Goal: Task Accomplishment & Management: Manage account settings

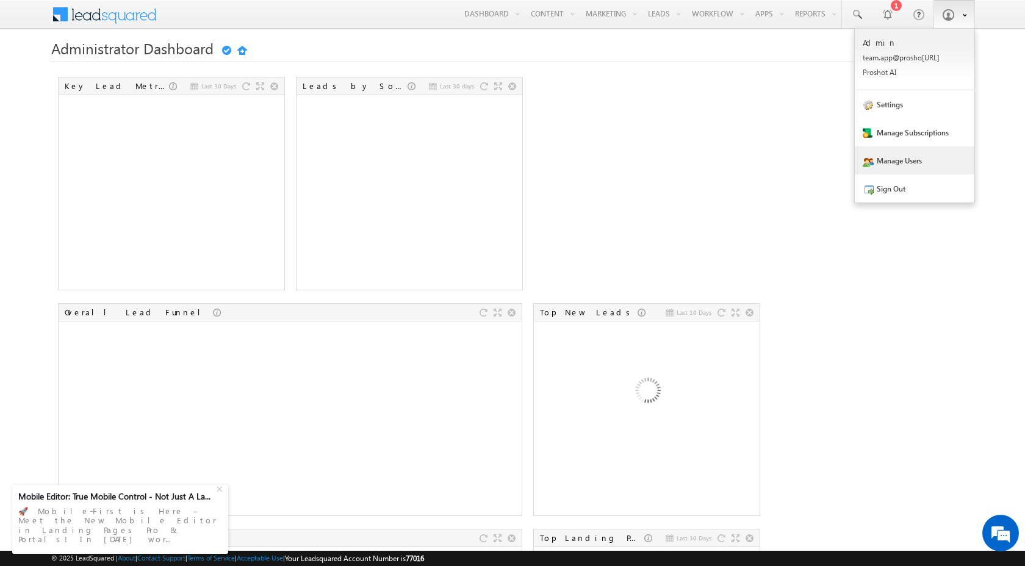
click at [899, 160] on link "Manage Users" at bounding box center [915, 160] width 120 height 28
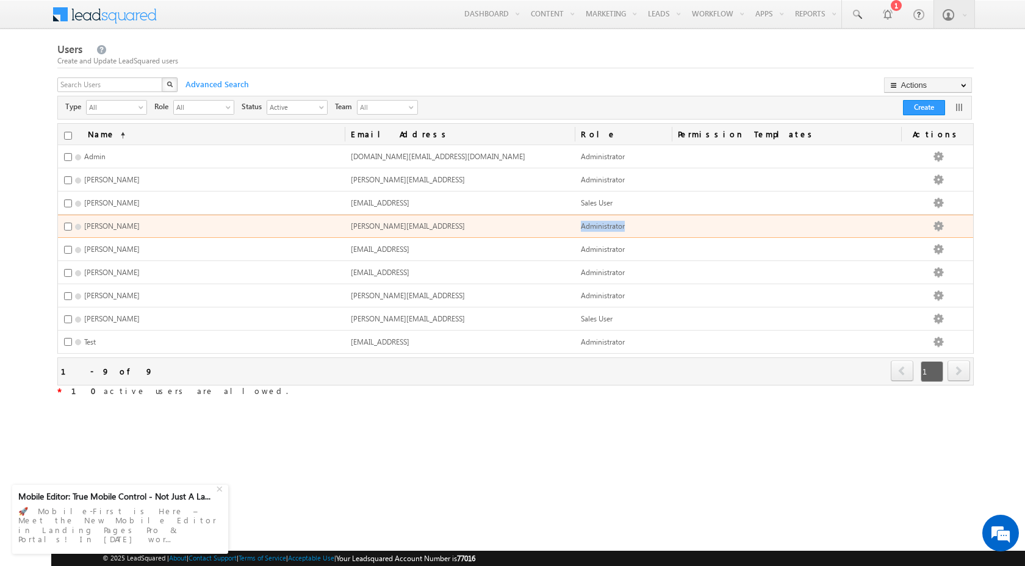
drag, startPoint x: 639, startPoint y: 225, endPoint x: 588, endPoint y: 228, distance: 51.3
click at [588, 228] on td "Administrator" at bounding box center [623, 226] width 97 height 23
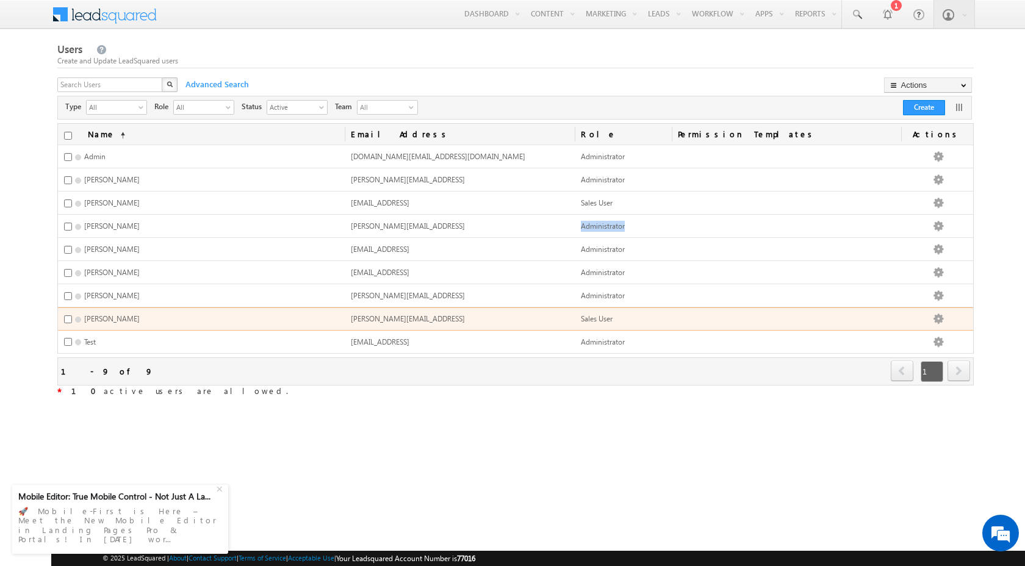
copy span "Administrator"
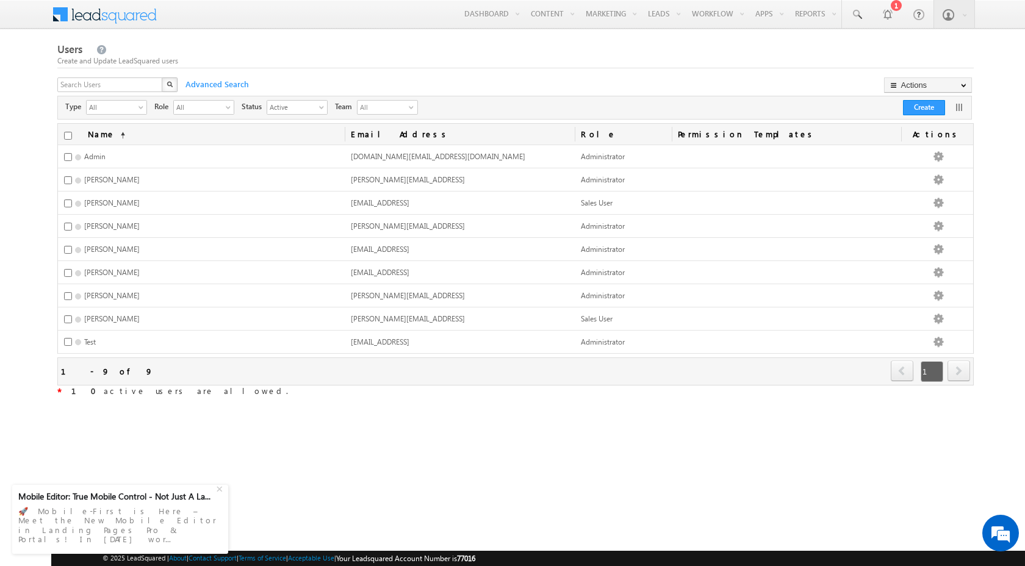
click at [335, 47] on div "Users Create and Update LeadSquared users" at bounding box center [515, 55] width 916 height 26
